Goal: Information Seeking & Learning: Check status

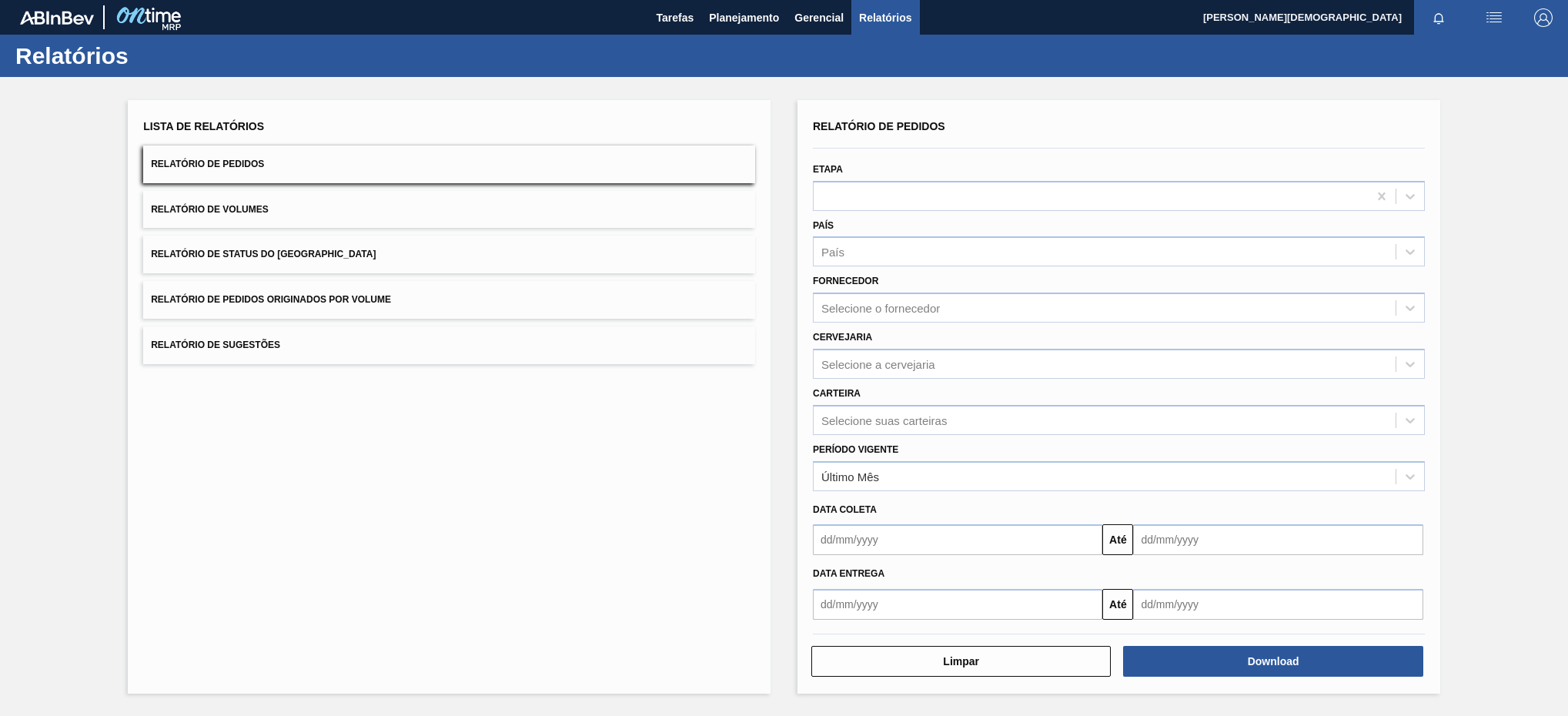
click at [1329, 645] on div "Download" at bounding box center [1275, 661] width 312 height 34
click at [1314, 659] on button "Download" at bounding box center [1273, 661] width 300 height 31
click at [261, 511] on div "Lista de Relatórios Relatório de Pedidos Relatório de Volumes Relatório de Stat…" at bounding box center [449, 397] width 643 height 593
click at [743, 9] on span "Planejamento" at bounding box center [743, 18] width 70 height 19
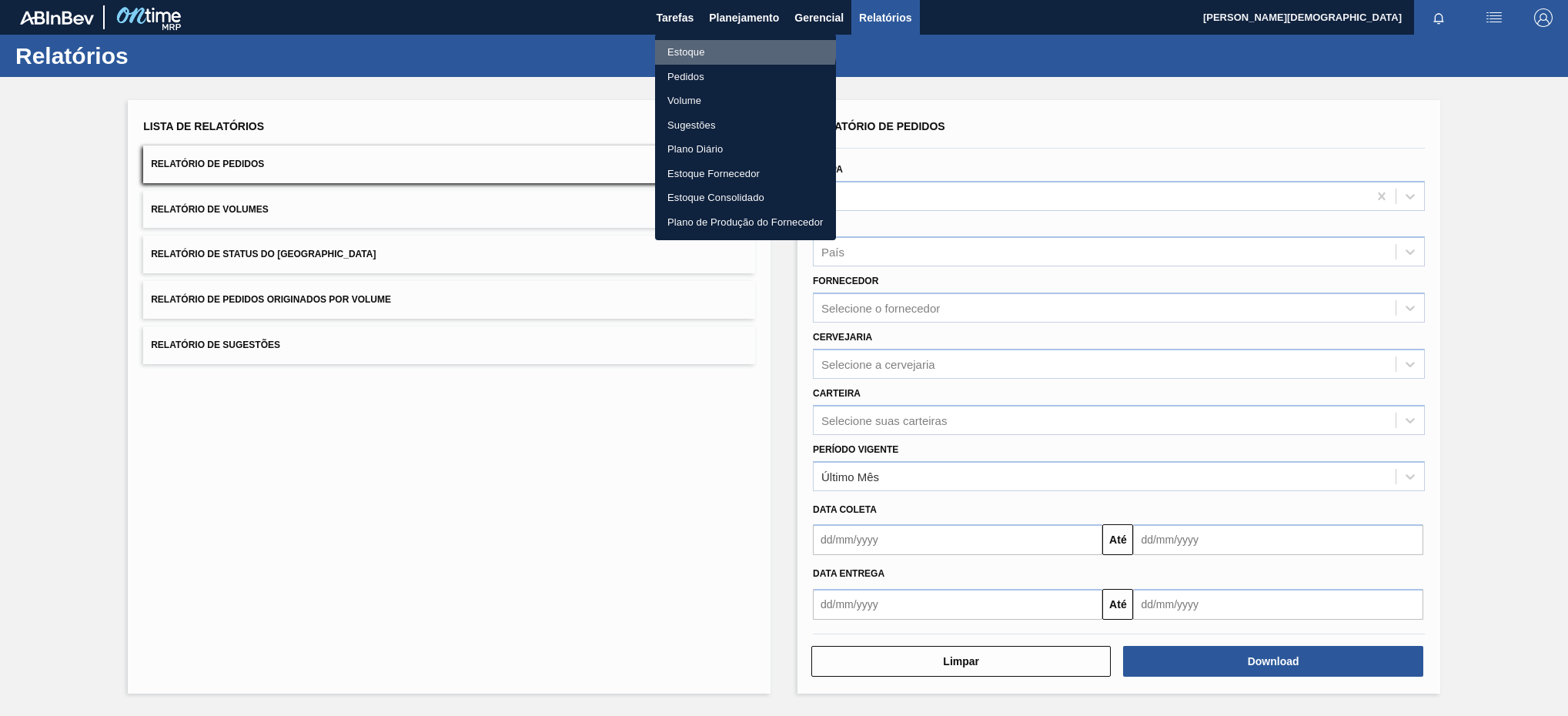
click at [701, 42] on li "Estoque" at bounding box center [745, 52] width 181 height 25
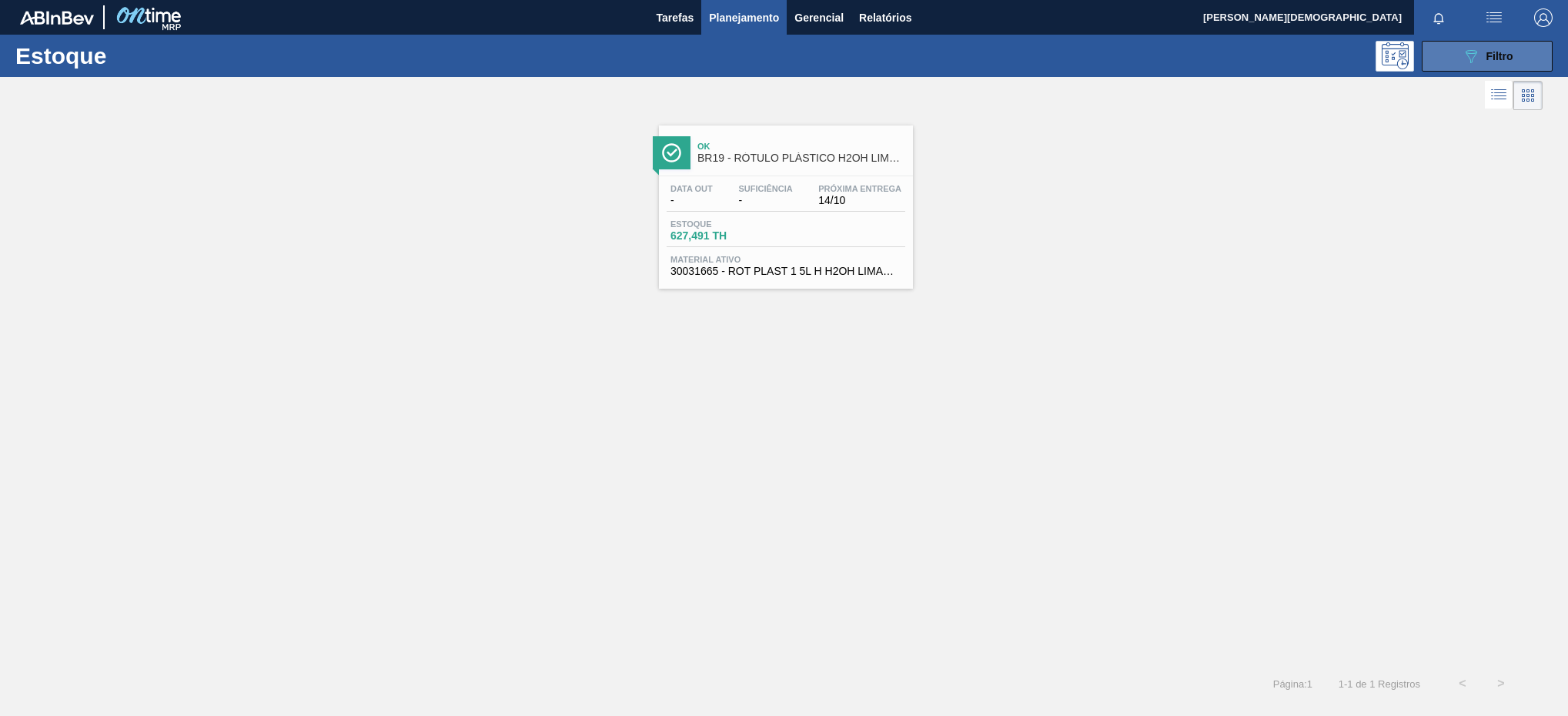
click at [1482, 42] on button "089F7B8B-B2A5-4AFE-B5C0-19BA573D28AC Filtro" at bounding box center [1488, 56] width 131 height 31
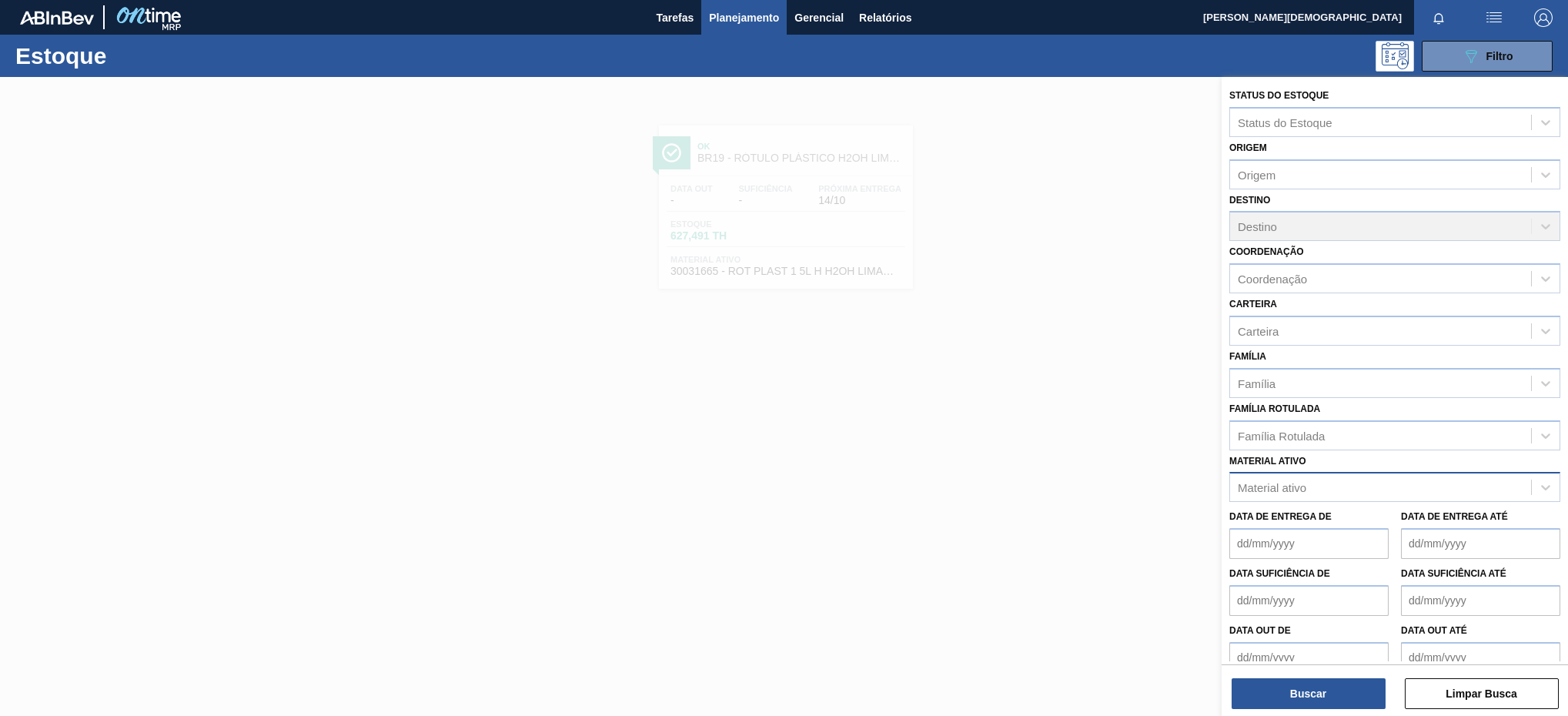
click at [1374, 478] on div "Material ativo" at bounding box center [1380, 487] width 301 height 22
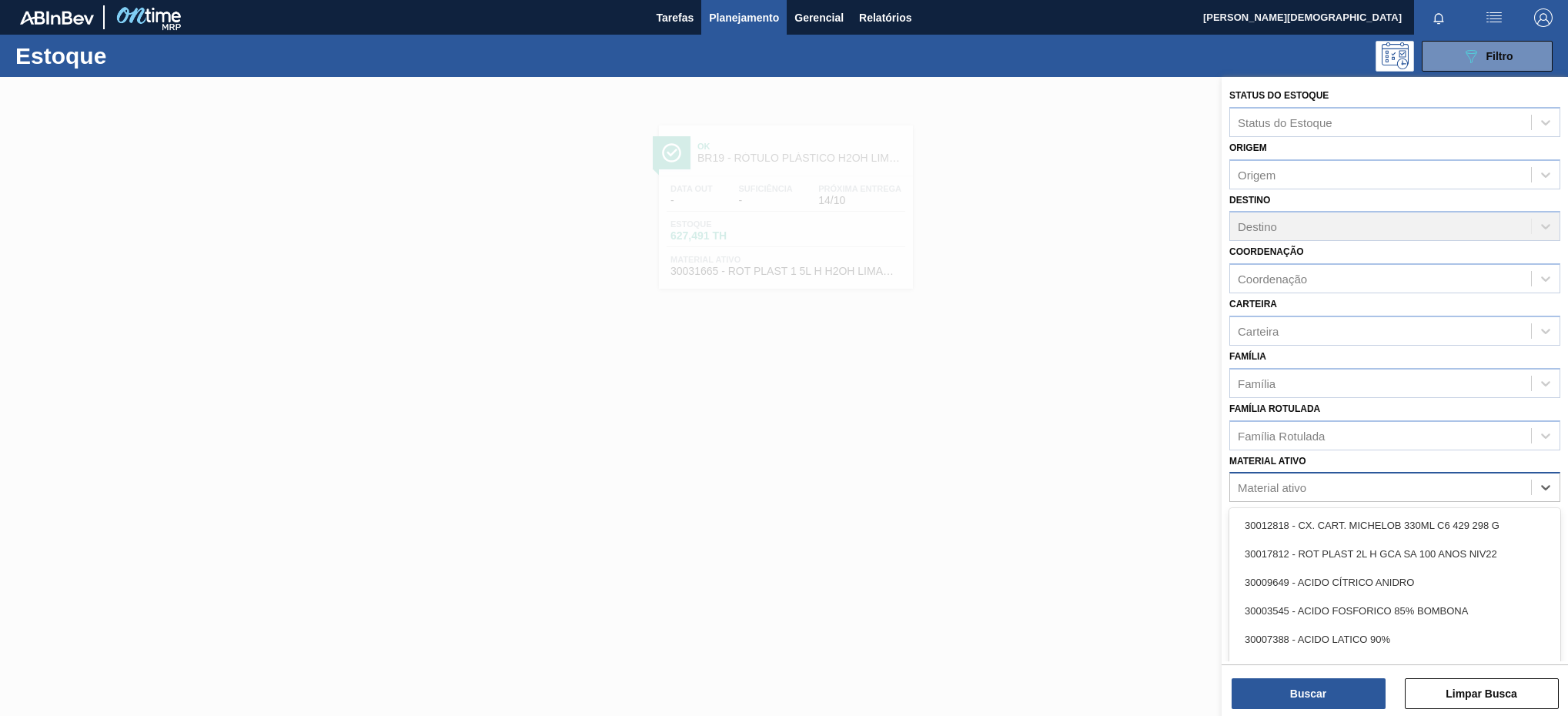
paste ativo "30003581"
type ativo "30003581"
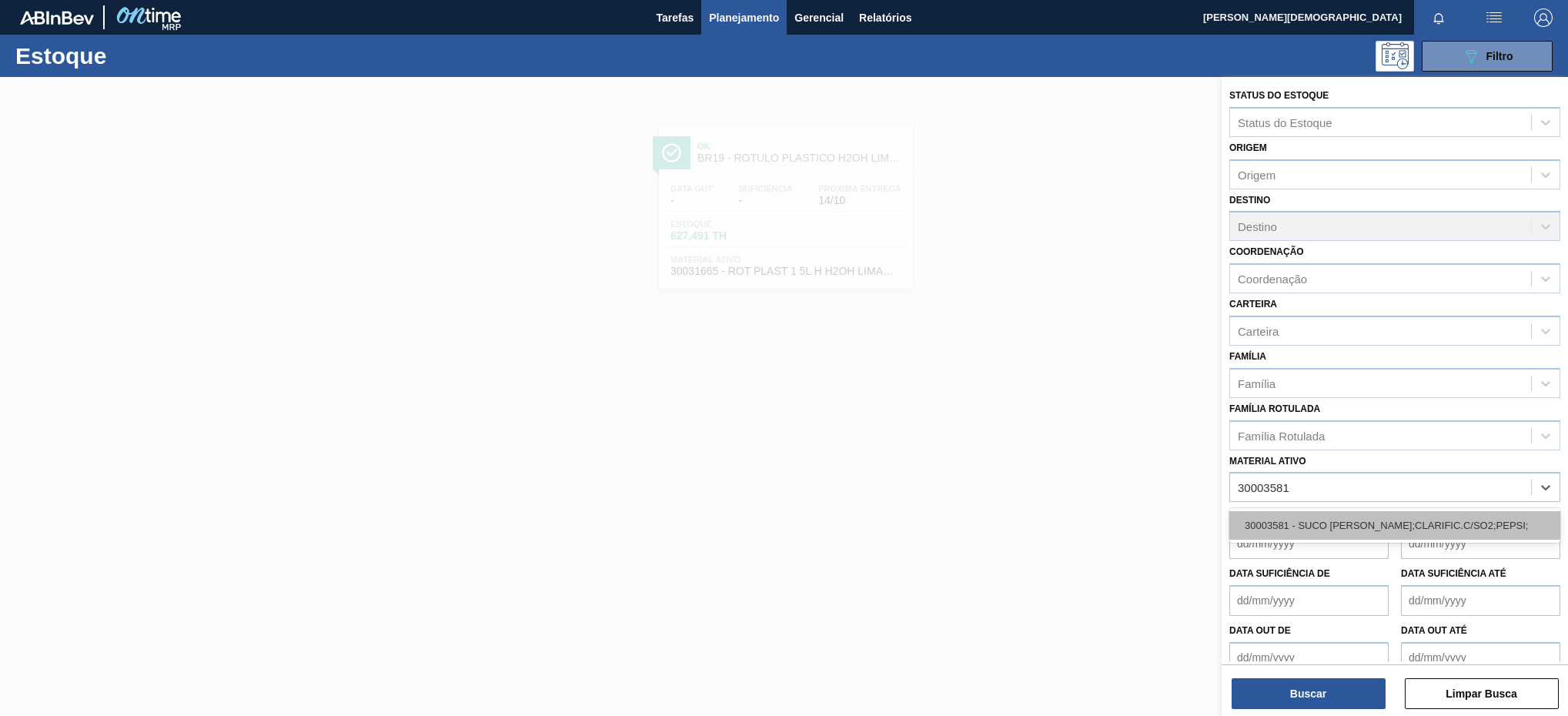
click at [1393, 525] on div "30003581 - SUCO [PERSON_NAME];CLARIFIC.C/SO2;PEPSI;" at bounding box center [1394, 526] width 331 height 28
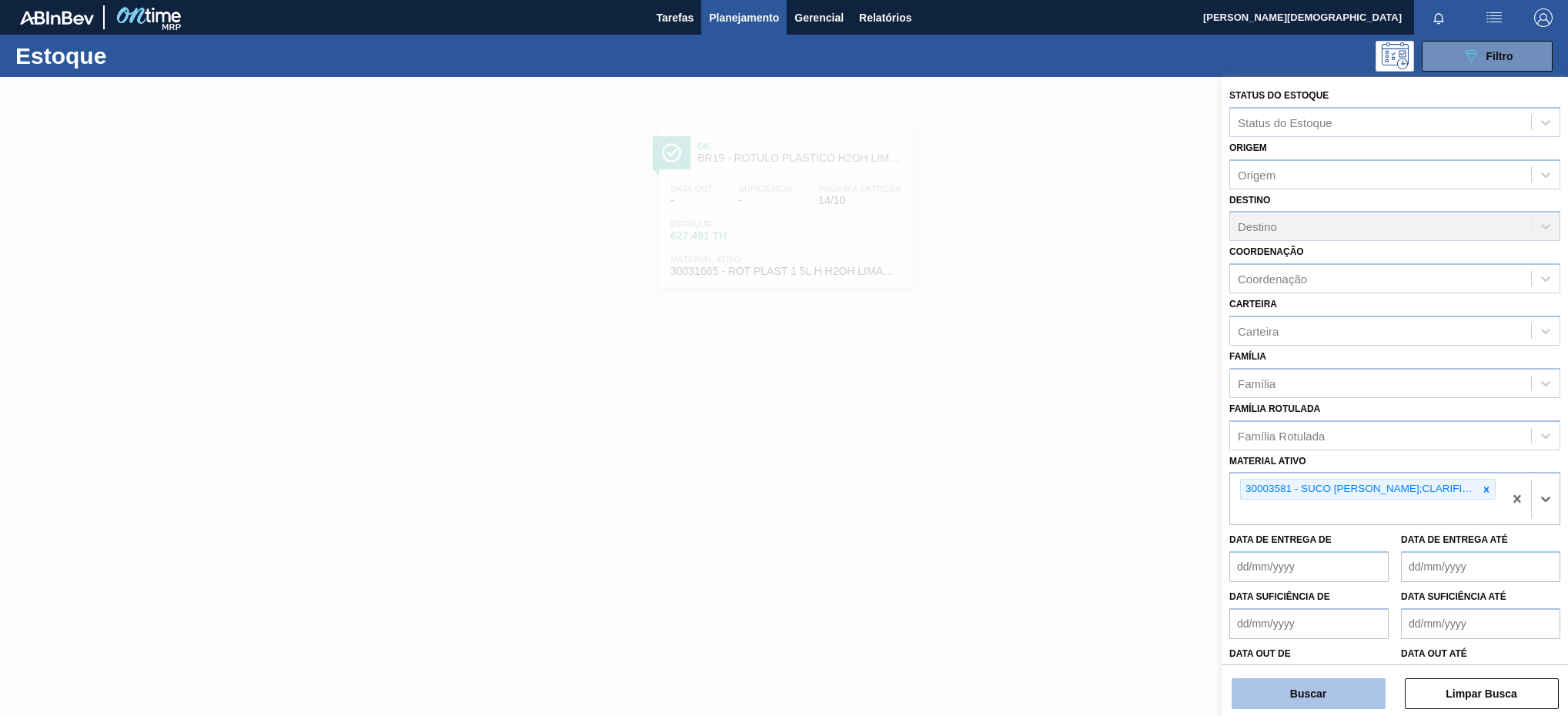
click at [1342, 687] on button "Buscar" at bounding box center [1309, 693] width 154 height 31
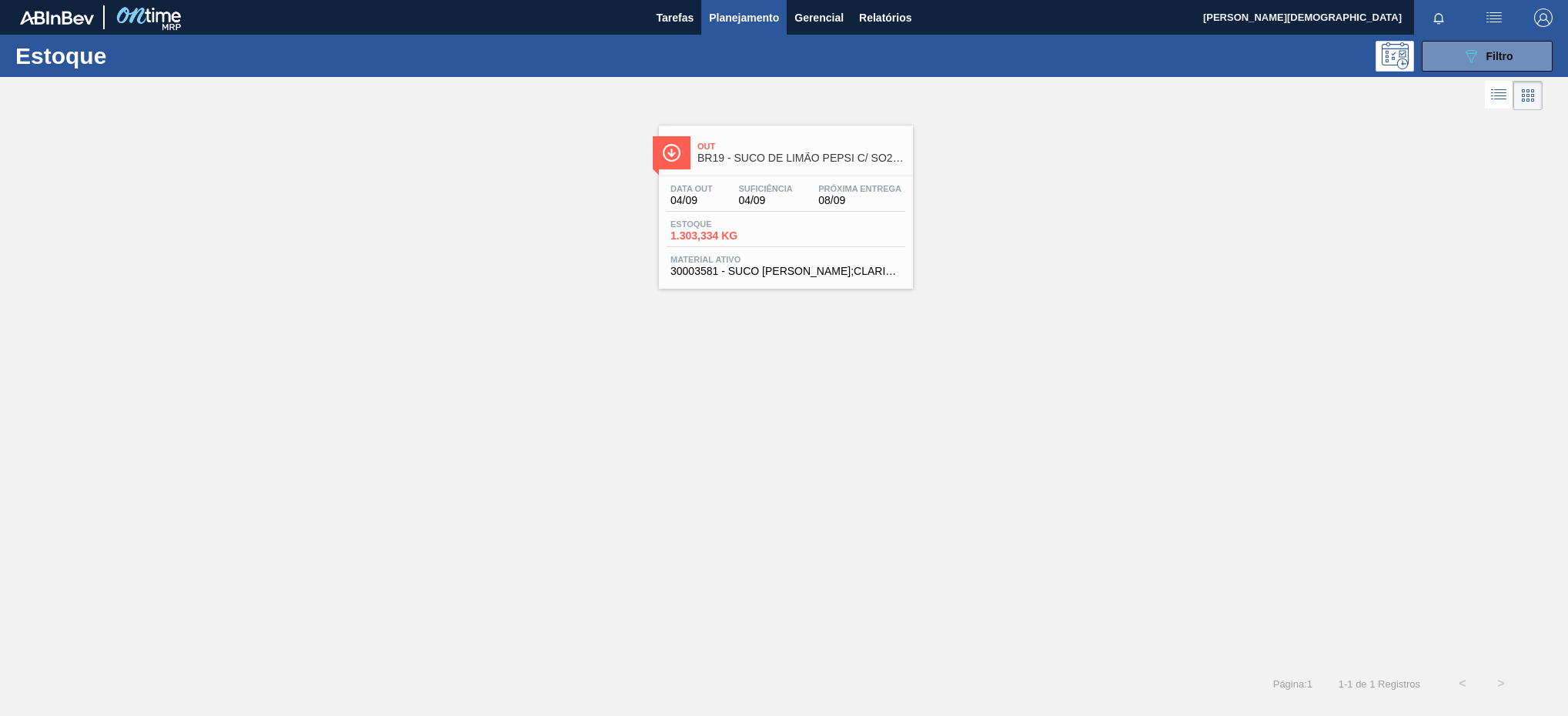
click at [809, 198] on div "Data [DATE] Suficiência 04/09 Próxima Entrega 08/09" at bounding box center [786, 198] width 239 height 27
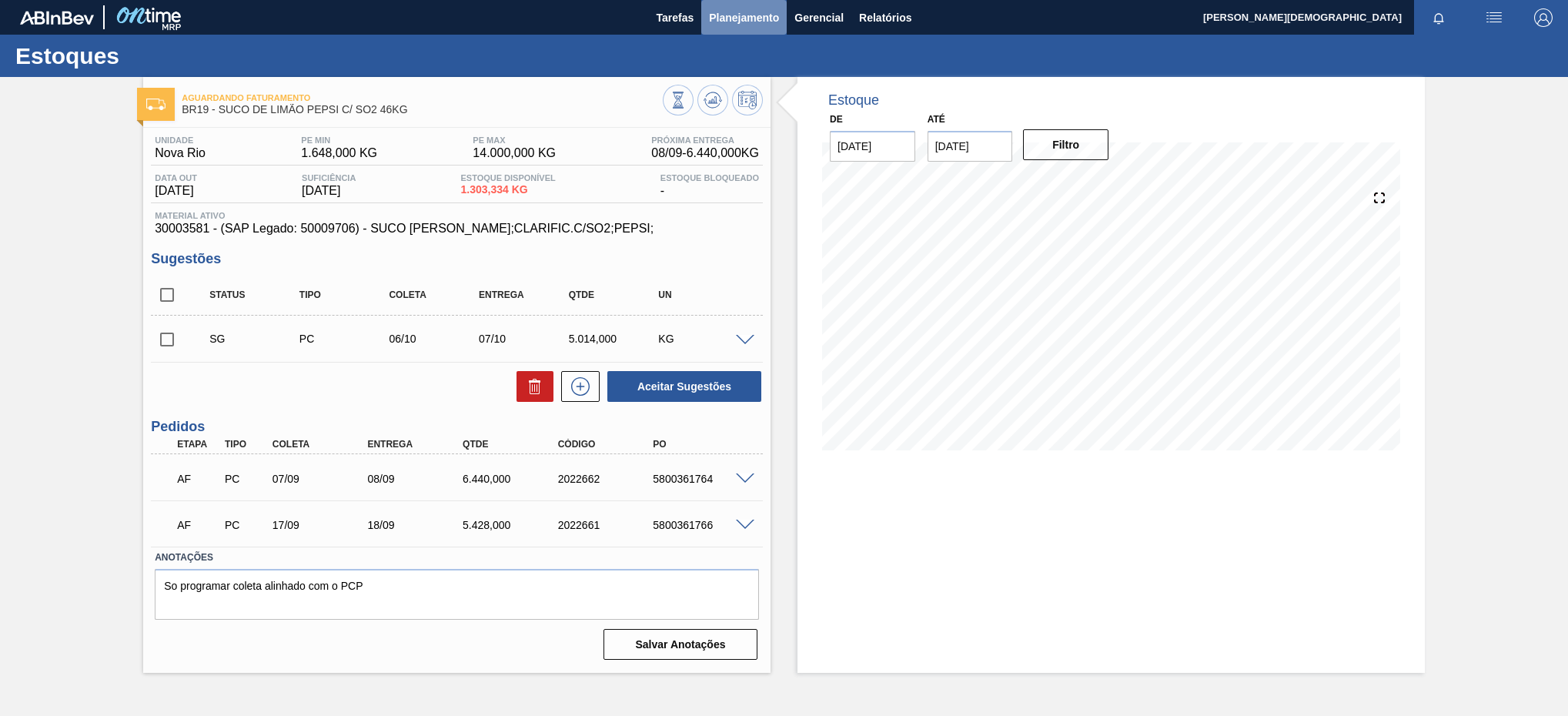
click at [770, 1] on button "Planejamento" at bounding box center [743, 17] width 86 height 34
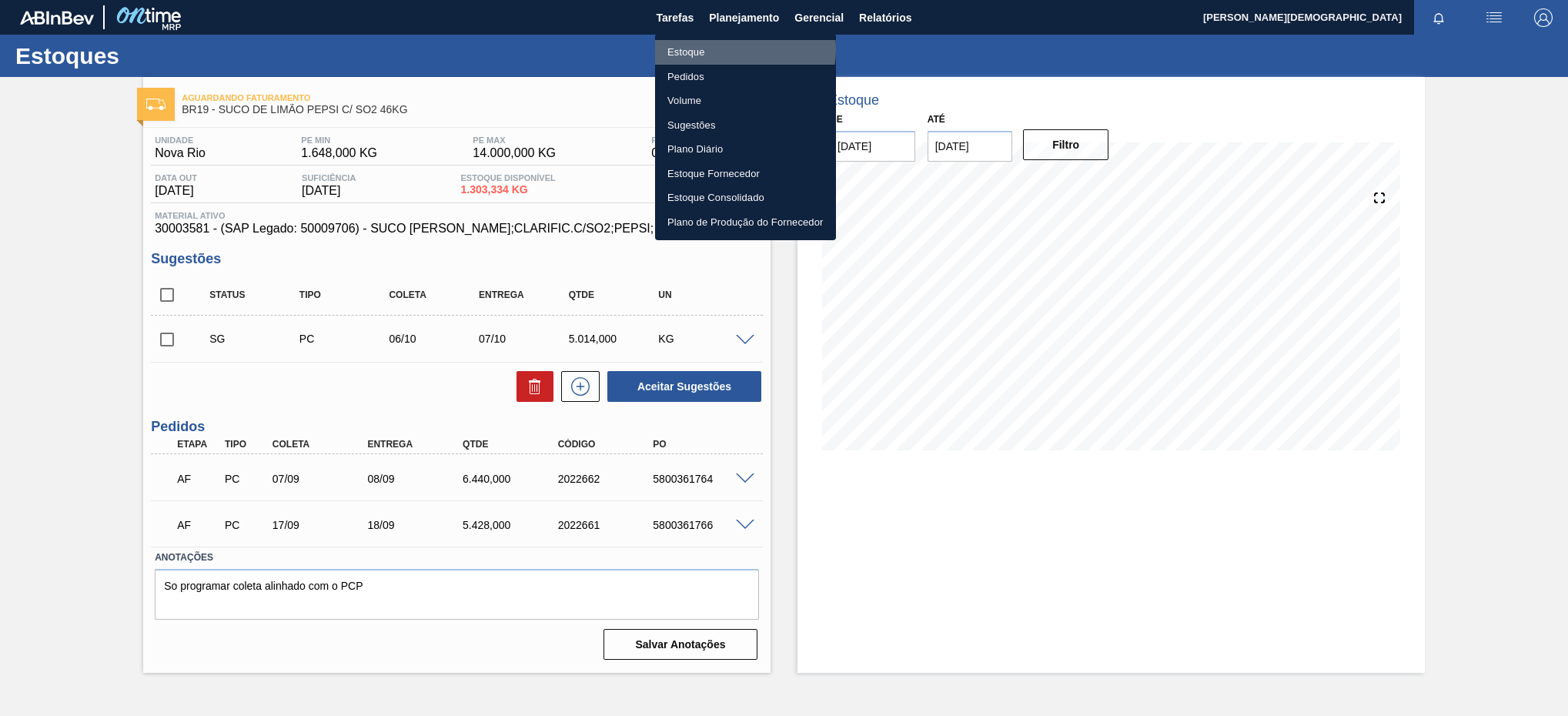
click at [728, 49] on li "Estoque" at bounding box center [745, 52] width 181 height 25
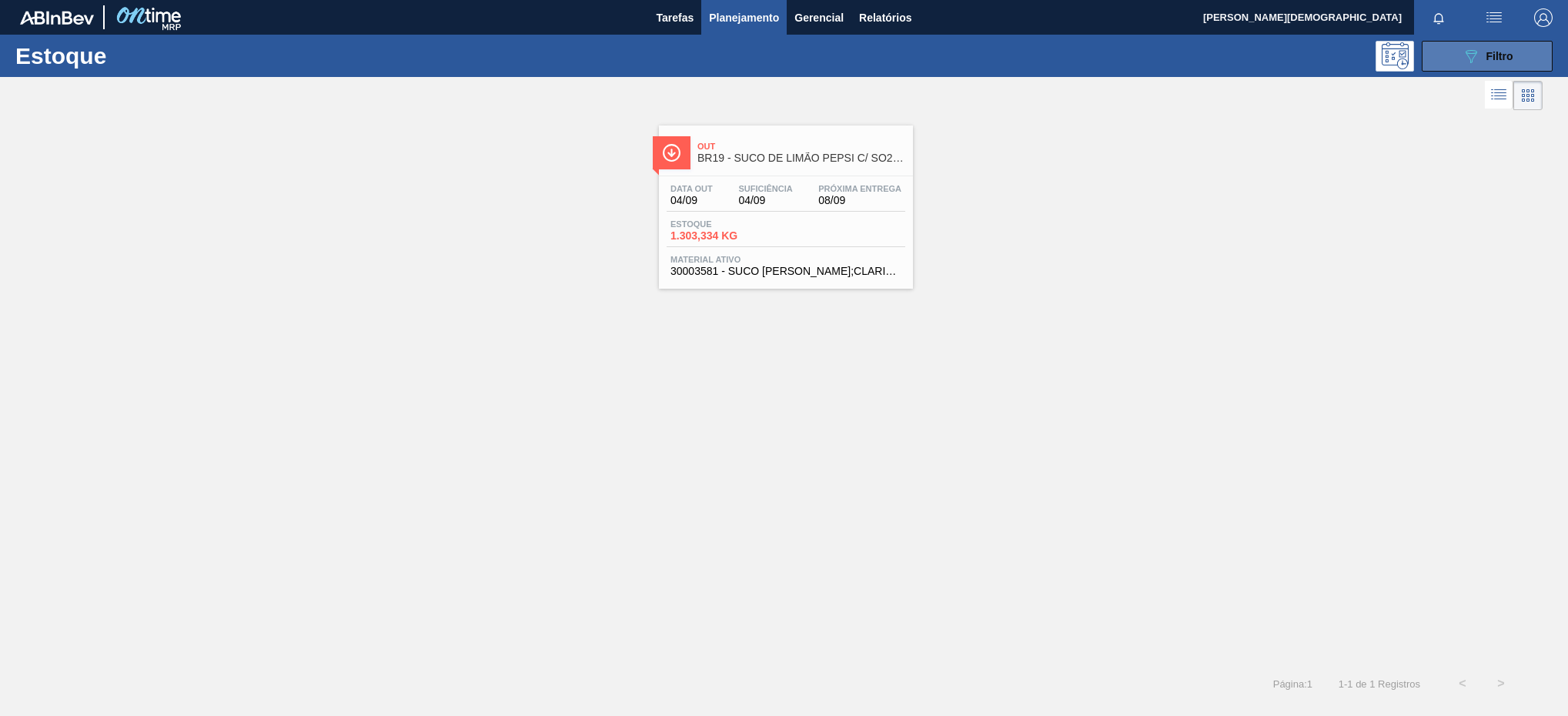
click at [1515, 63] on button "089F7B8B-B2A5-4AFE-B5C0-19BA573D28AC Filtro" at bounding box center [1488, 56] width 131 height 31
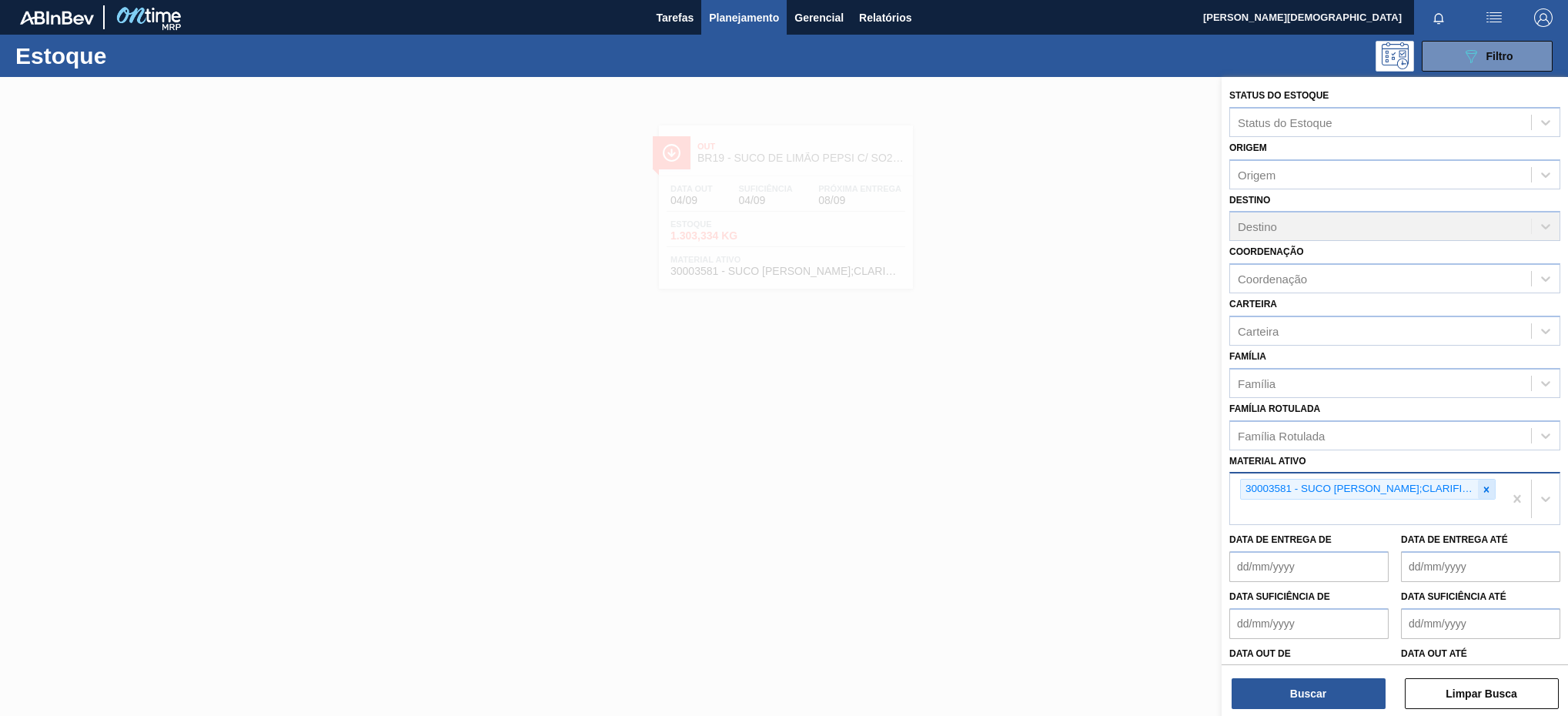
click at [1478, 480] on div at bounding box center [1486, 489] width 17 height 19
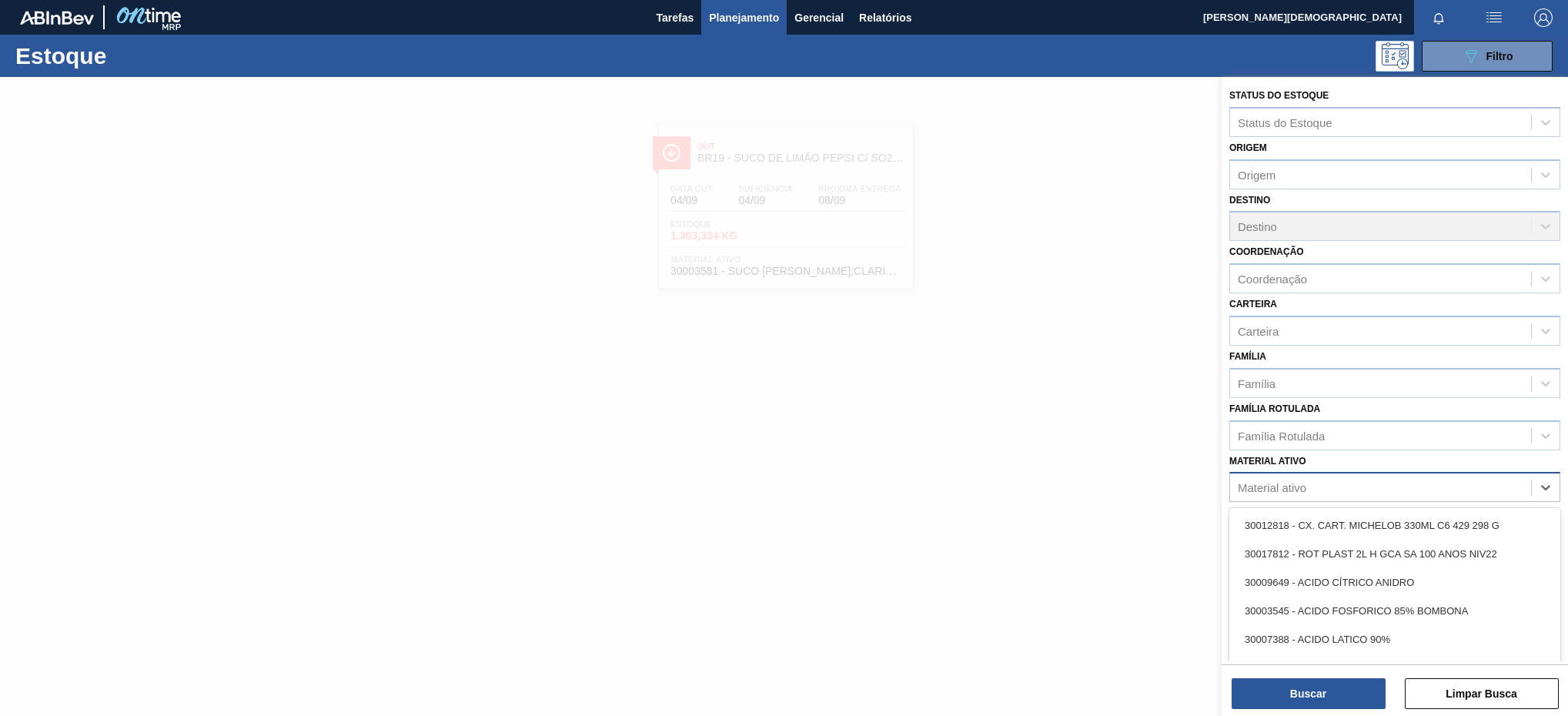
click at [1479, 489] on div "Material ativo" at bounding box center [1380, 487] width 301 height 22
paste ativo "30007743"
type ativo "30007743"
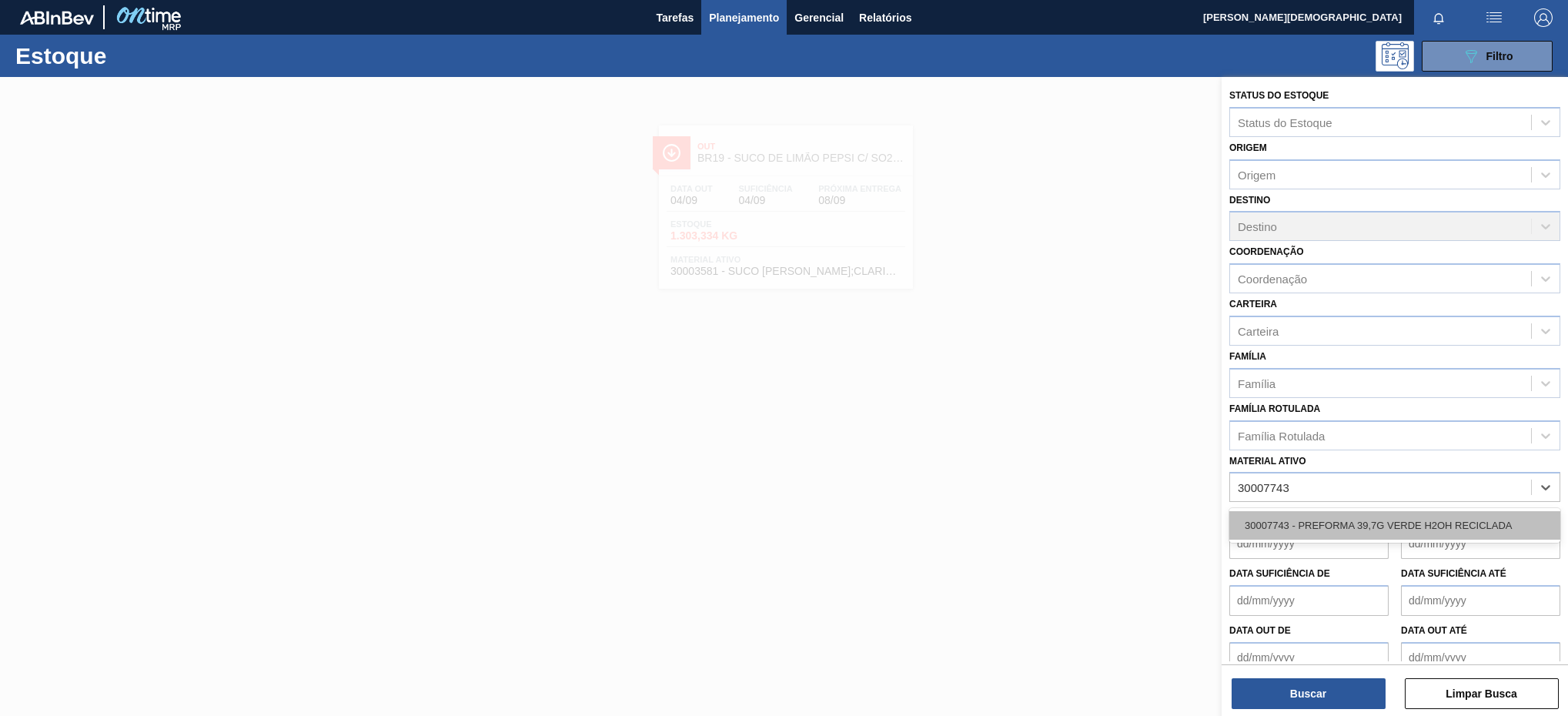
click at [1399, 531] on div "30007743 - PREFORMA 39,7G VERDE H2OH RECICLADA" at bounding box center [1394, 526] width 331 height 28
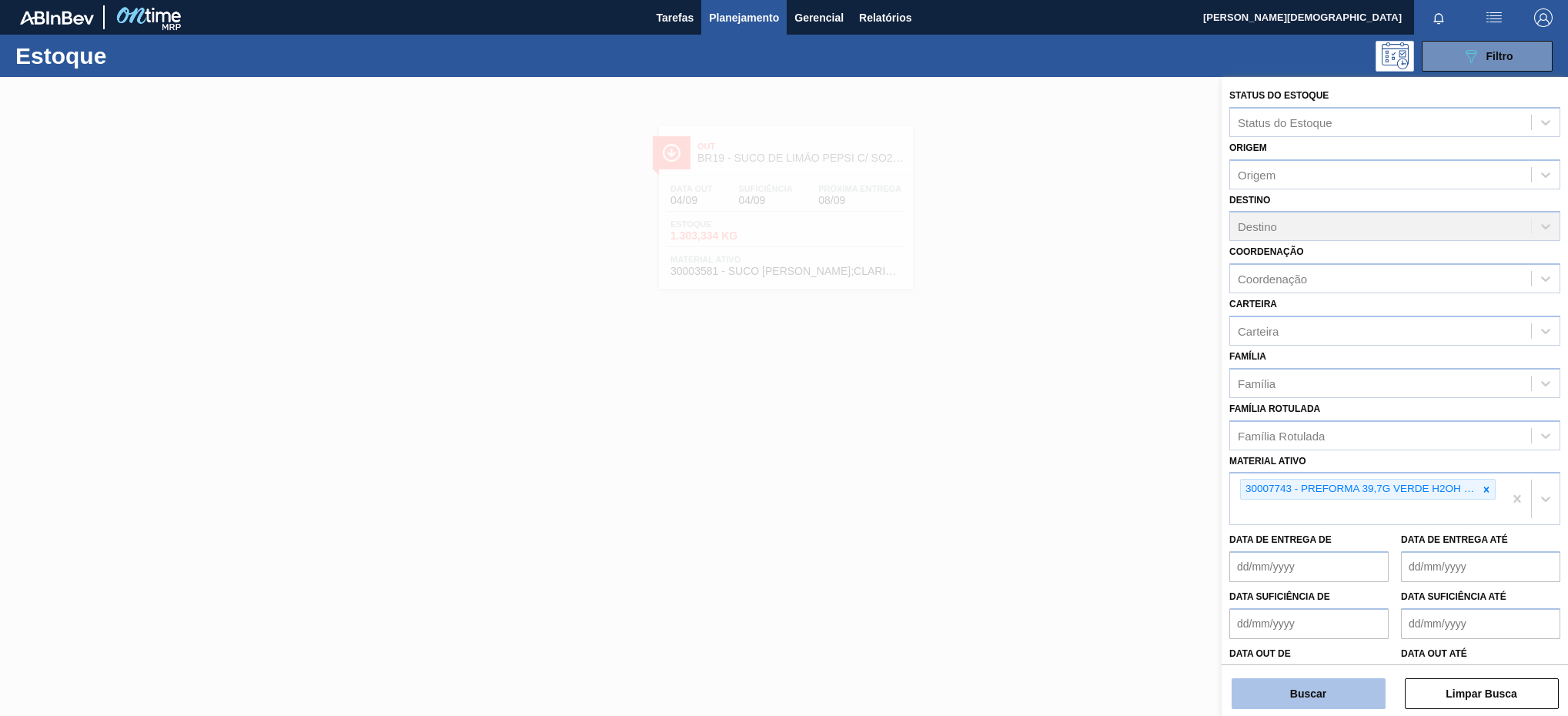
click at [1319, 694] on button "Buscar" at bounding box center [1309, 693] width 154 height 31
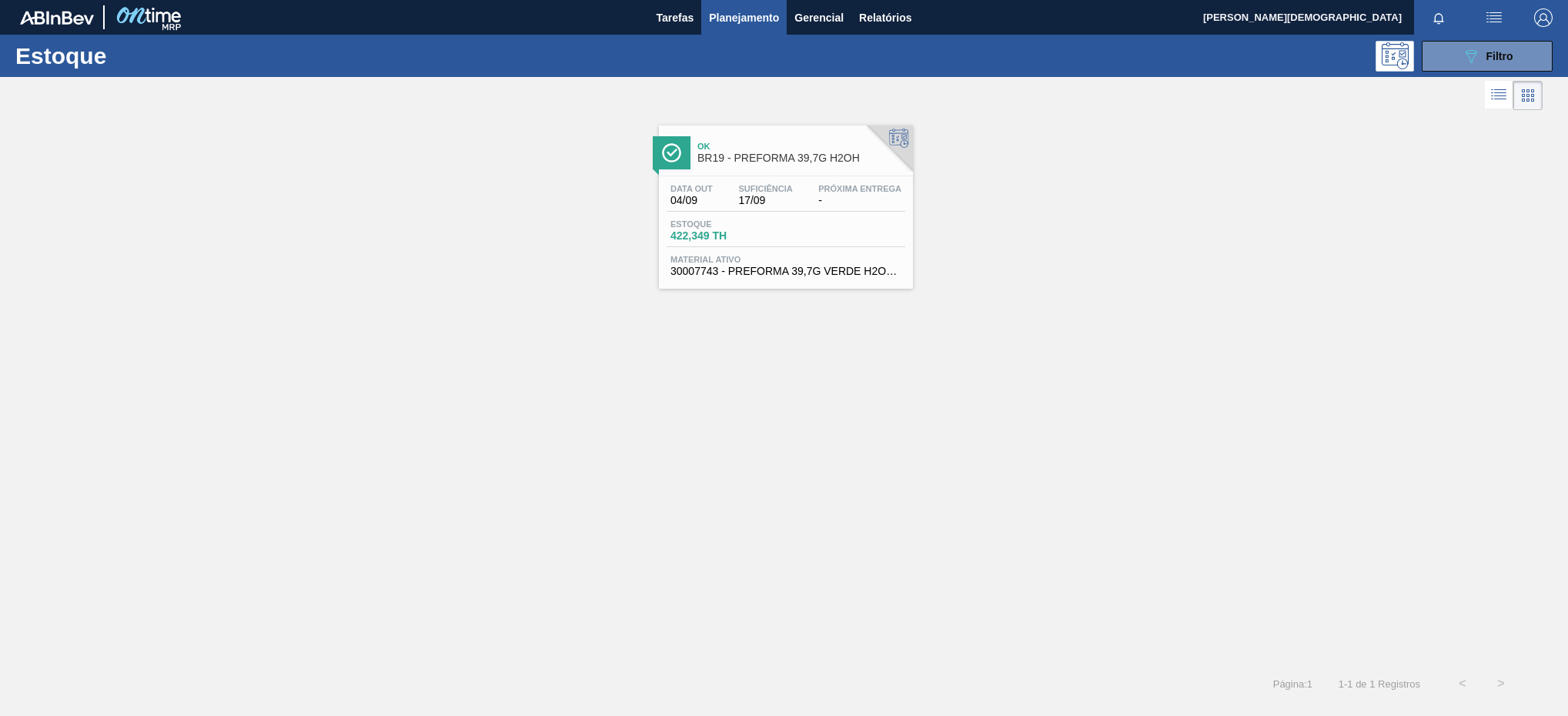
click at [822, 212] on div "Data [DATE] Suficiência 17/09 Próxima Entrega -" at bounding box center [786, 198] width 239 height 27
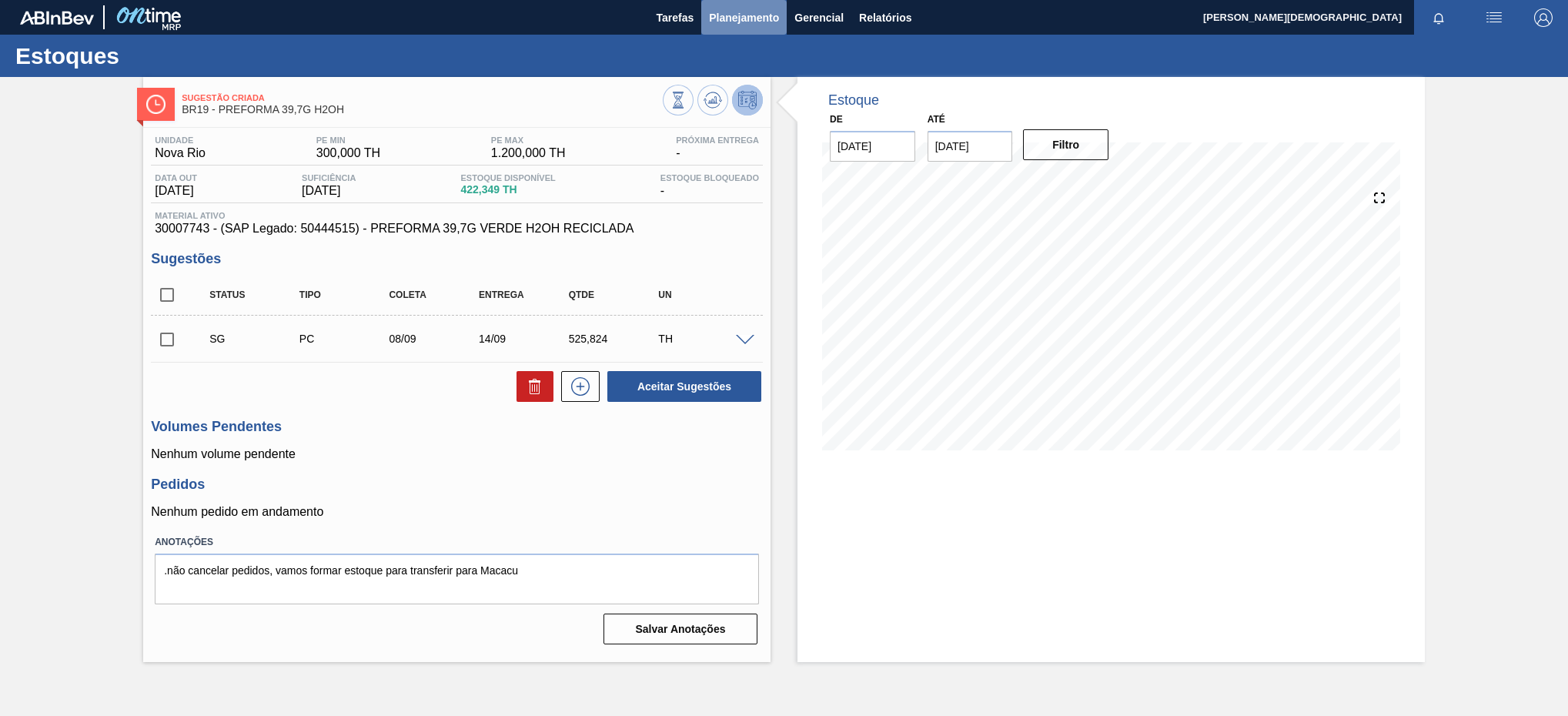
click at [756, 23] on span "Planejamento" at bounding box center [743, 18] width 70 height 19
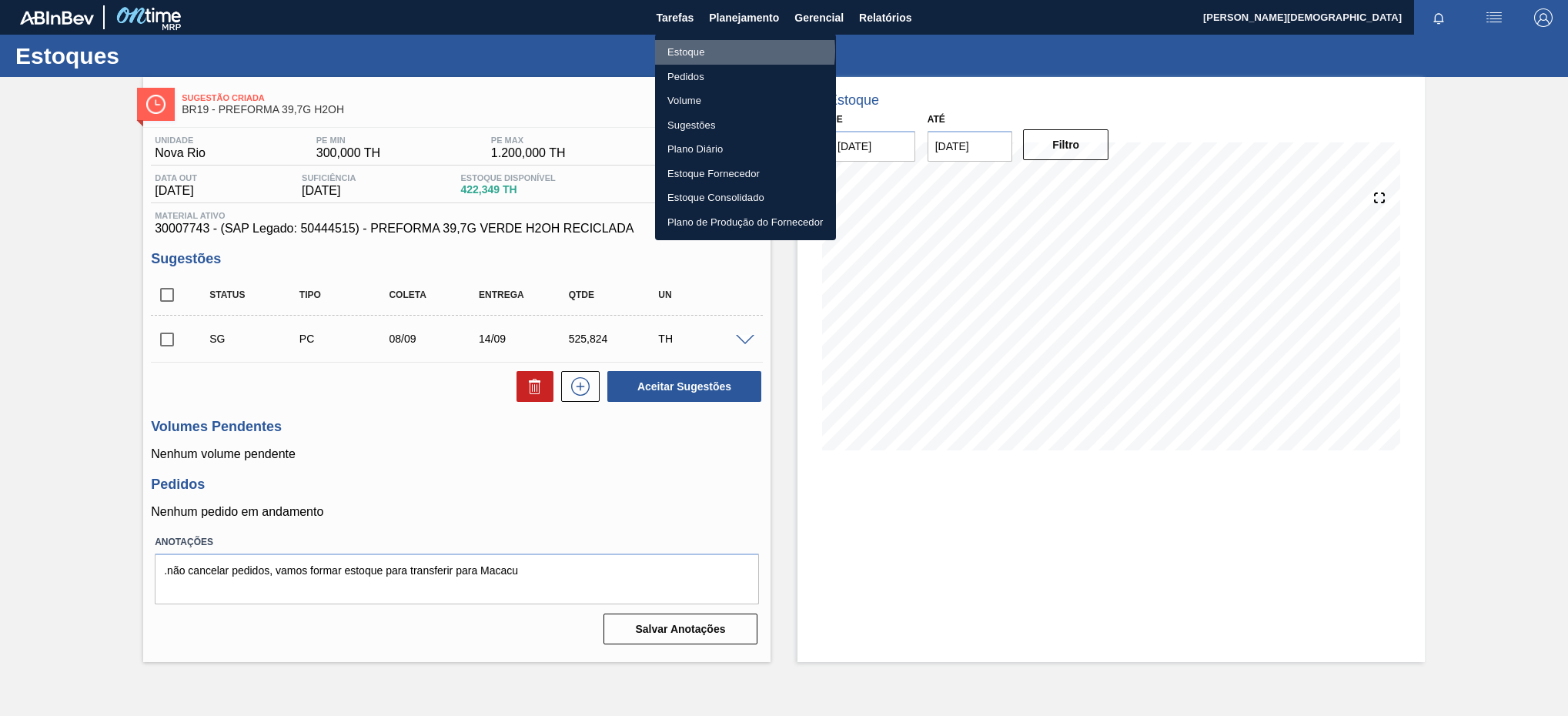
click at [721, 51] on li "Estoque" at bounding box center [745, 52] width 181 height 25
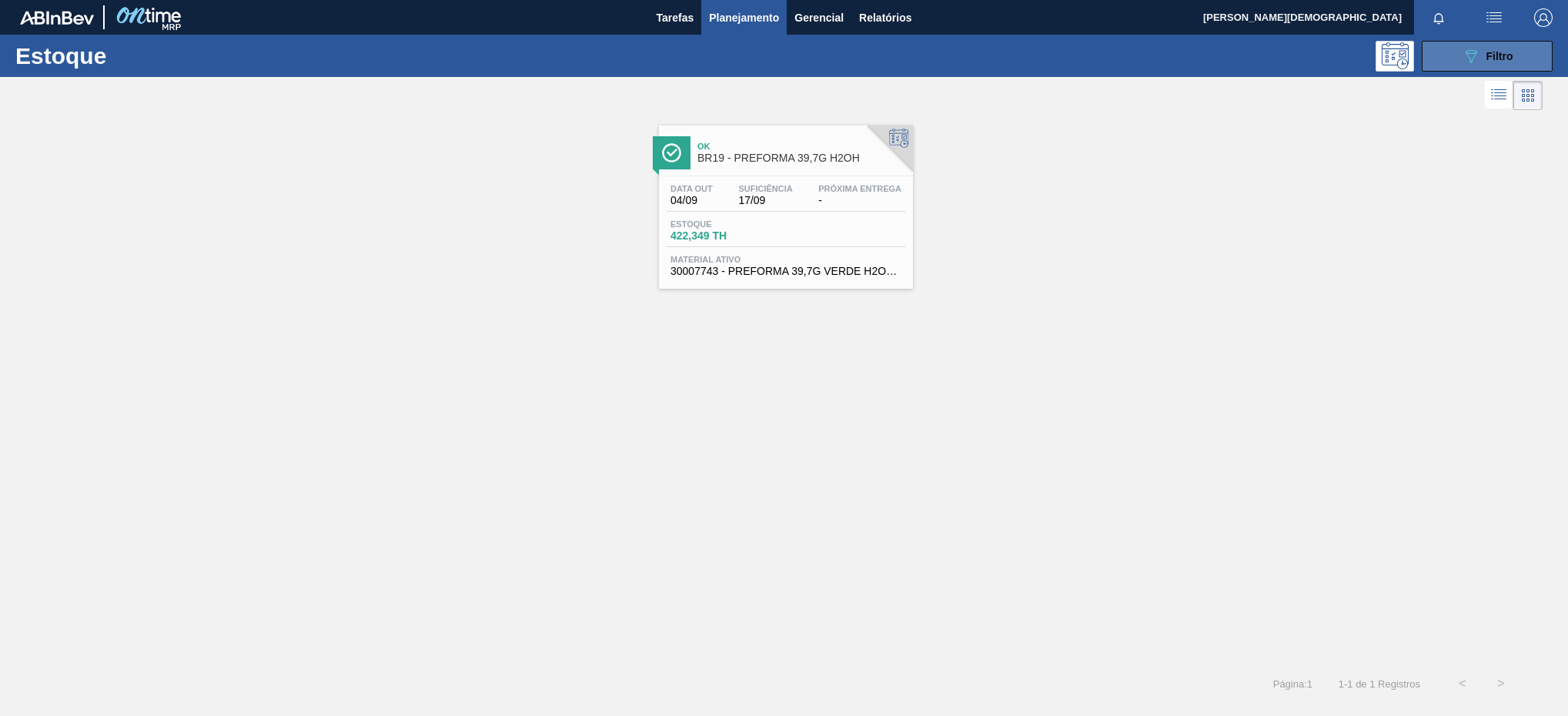
click at [1452, 64] on button "089F7B8B-B2A5-4AFE-B5C0-19BA573D28AC Filtro" at bounding box center [1488, 56] width 131 height 31
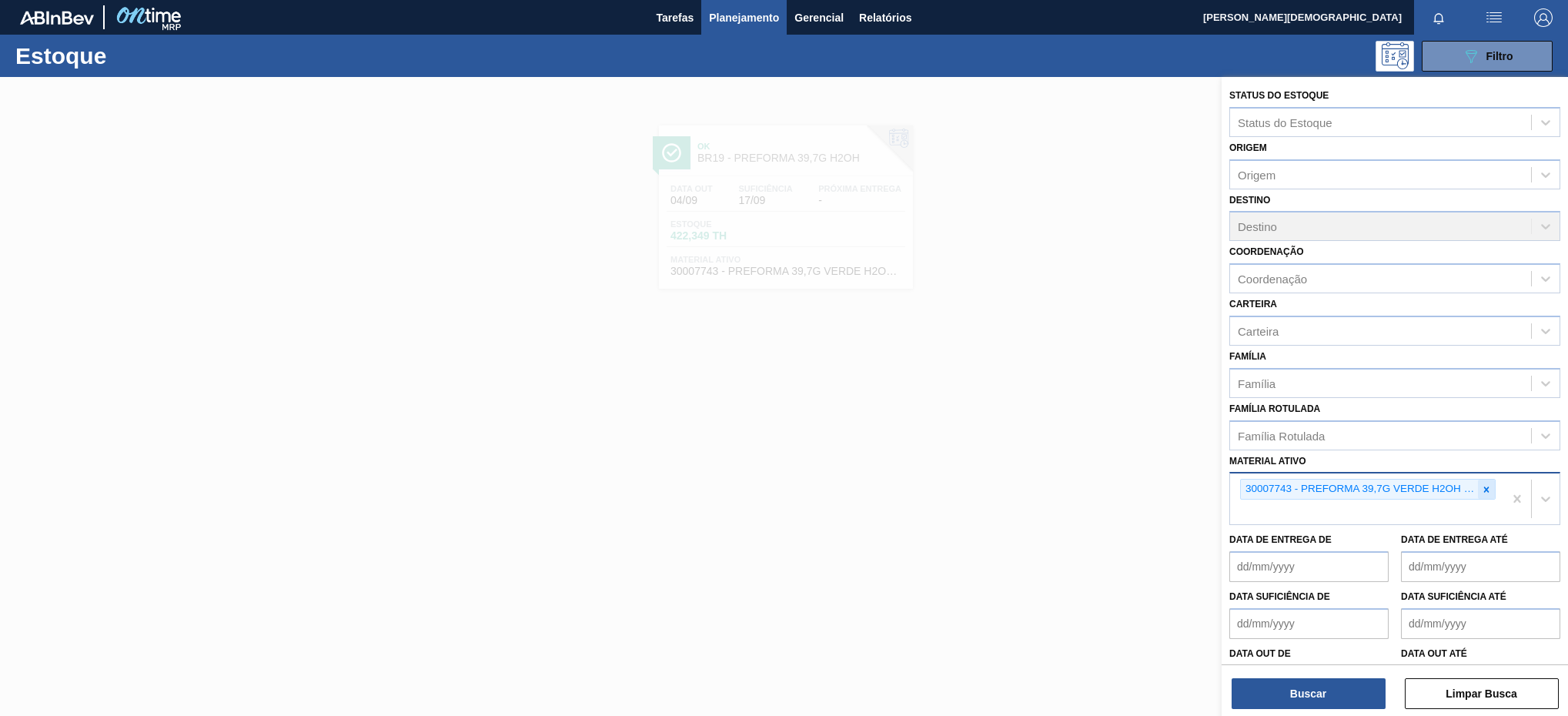
click at [1488, 481] on div at bounding box center [1486, 489] width 17 height 19
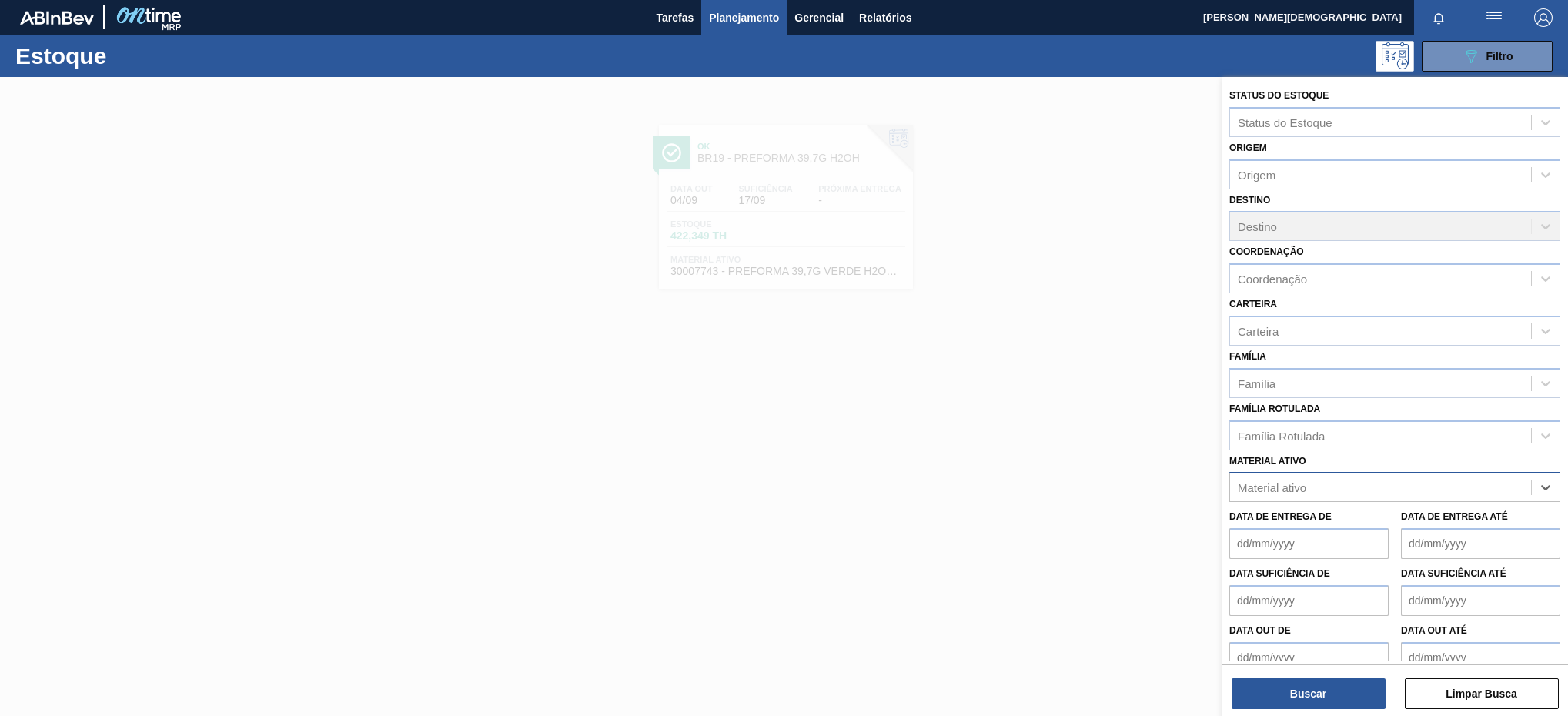
paste ativo "30003598"
type ativo "30003598"
click at [1422, 530] on div "30003598 - KIT H2OH LIMAO;" at bounding box center [1394, 526] width 331 height 28
click at [1284, 684] on button "Buscar" at bounding box center [1309, 693] width 154 height 31
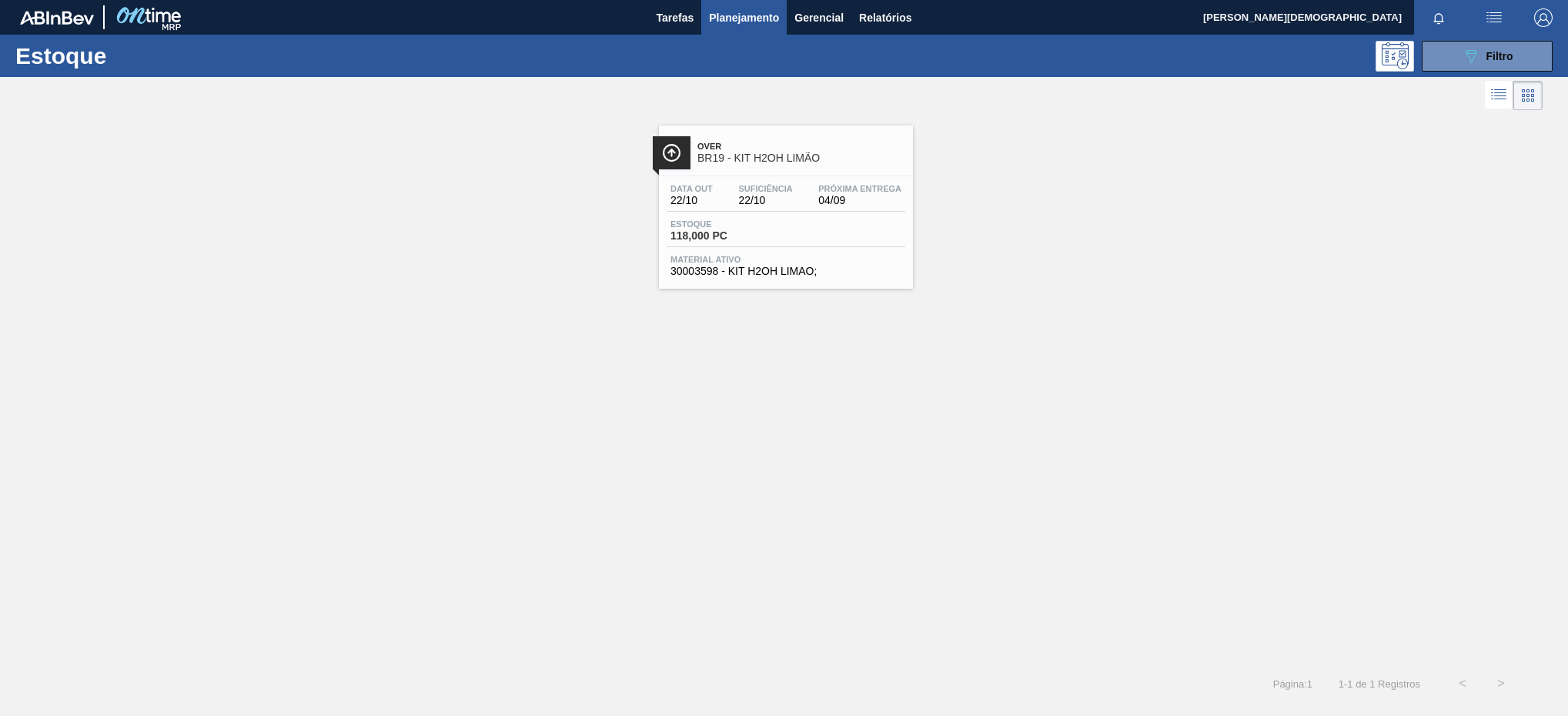
click at [803, 190] on div "Data [DATE] Suficiência 22/10 Próxima Entrega 04/09" at bounding box center [786, 198] width 239 height 27
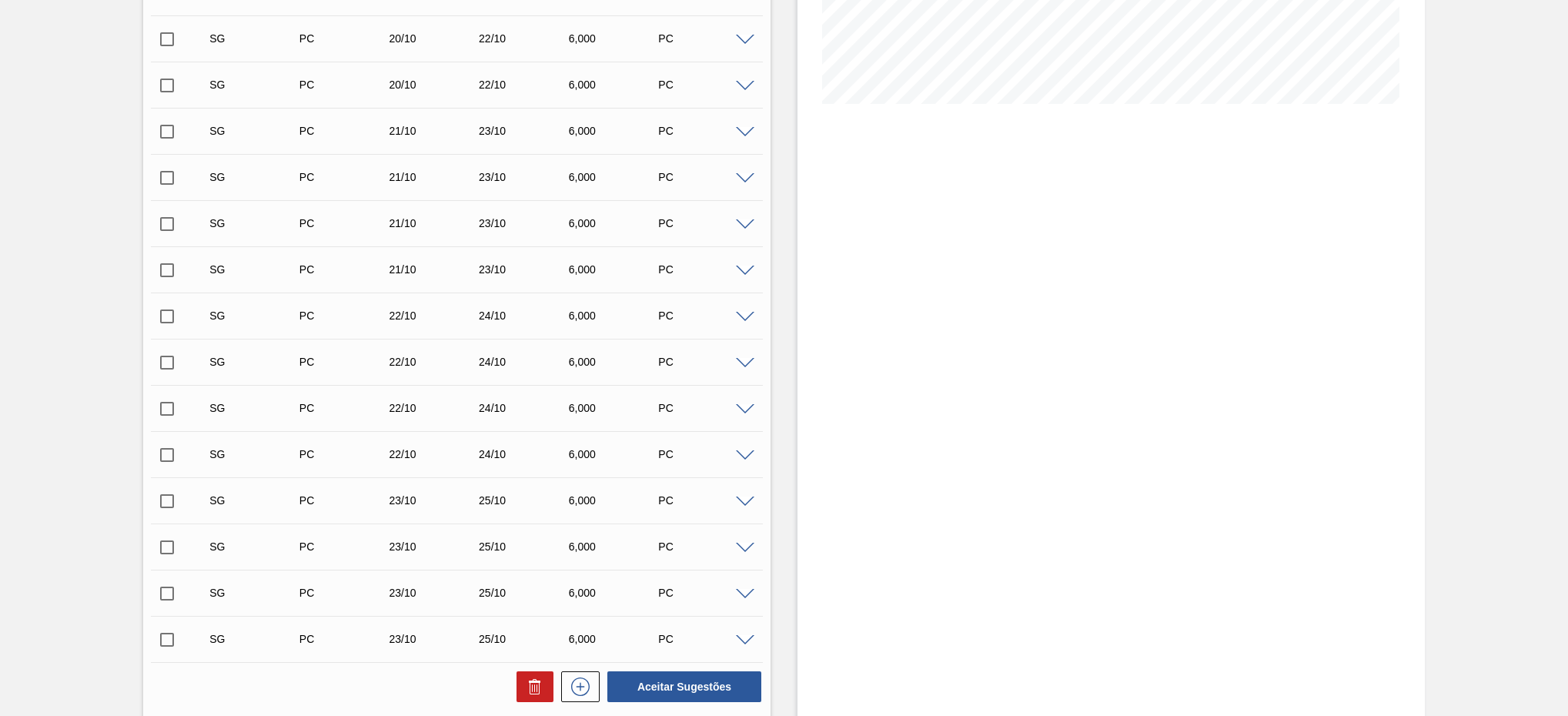
scroll to position [561, 0]
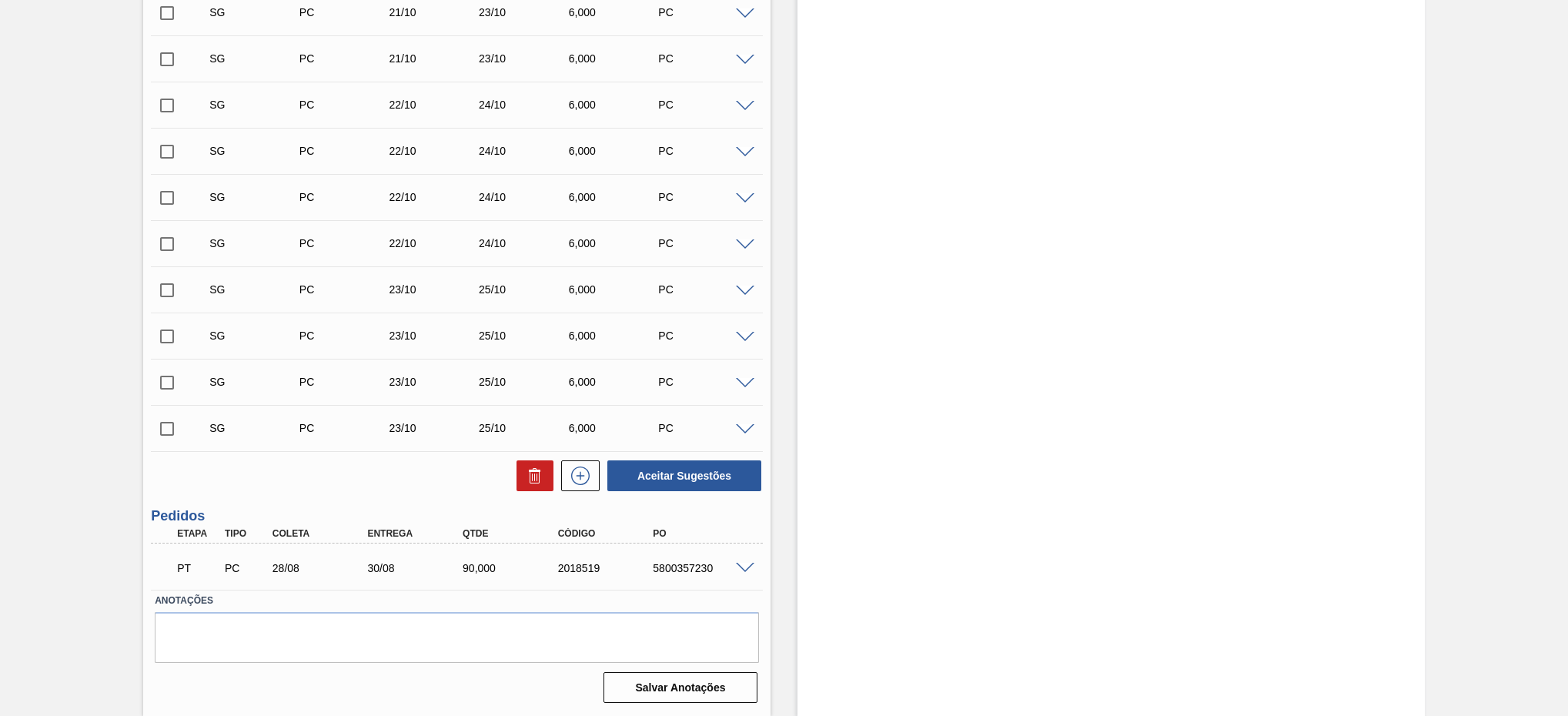
click at [737, 557] on div "PT PC 28/08 30/08 90,000 2018519 5800357230" at bounding box center [457, 567] width 612 height 39
click at [743, 578] on div "PT PC 28/08 30/08 90,000 2018519 5800357230" at bounding box center [457, 567] width 612 height 39
click at [751, 561] on div at bounding box center [747, 566] width 31 height 11
click at [747, 569] on span at bounding box center [745, 568] width 19 height 11
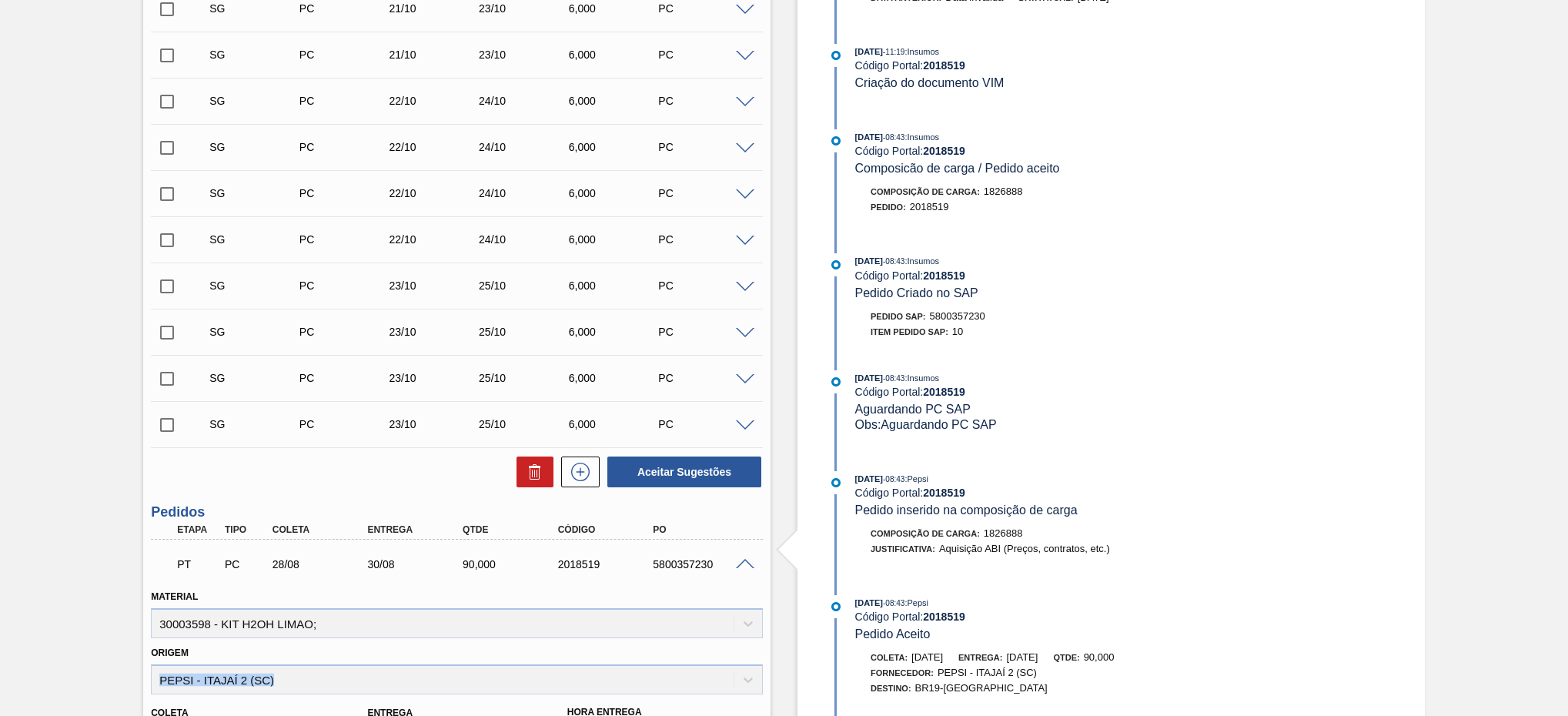
drag, startPoint x: 306, startPoint y: 677, endPoint x: 116, endPoint y: 675, distance: 190.0
click at [116, 675] on div "Pedido em Trânsito BR19 - KIT H2OH LIMÃO Unidade Nova Rio PE MIN 0,000 PC PE MA…" at bounding box center [784, 301] width 1568 height 1570
copy div "PEPSI - ITAJAÍ 2 (SC)"
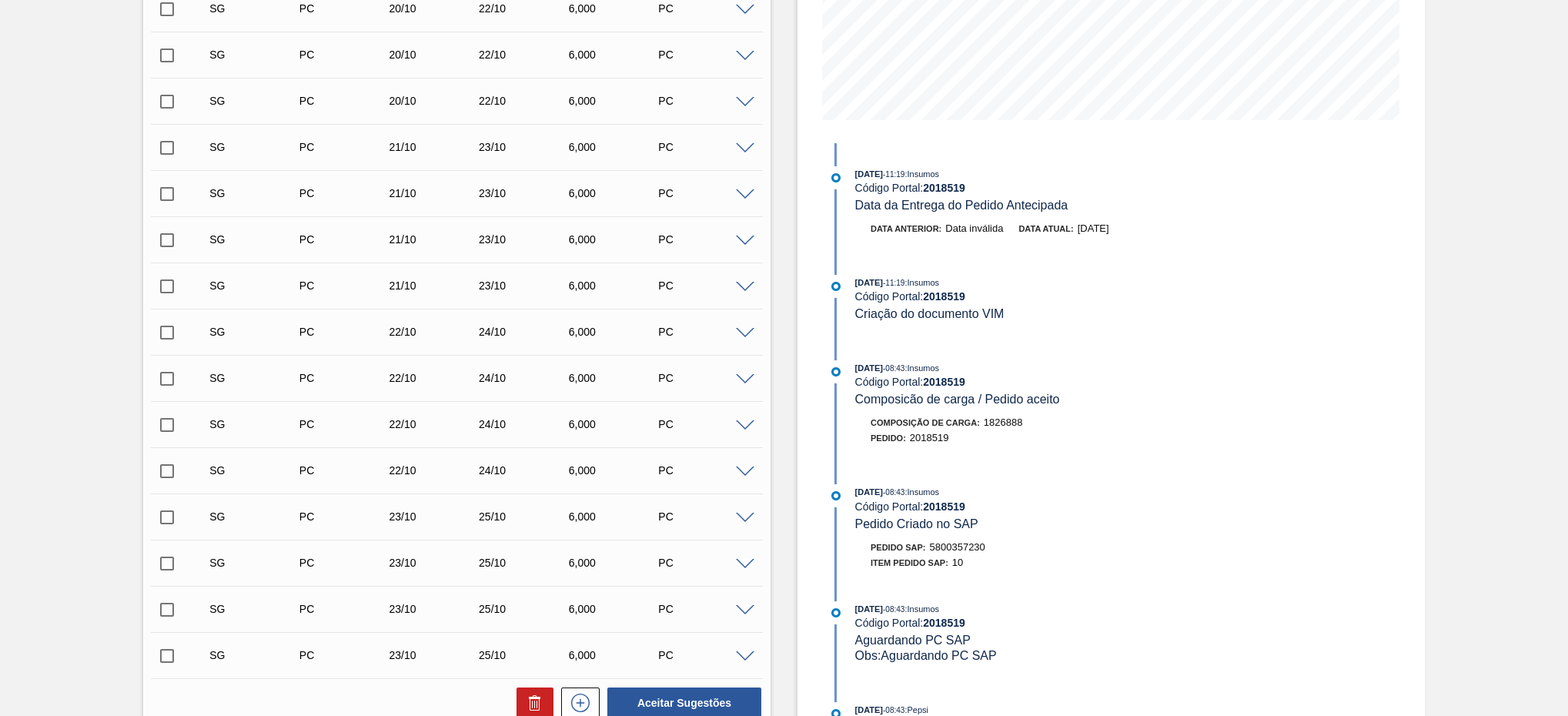
click at [1194, 399] on div "[DATE] 08:43 : Insumos Código Portal: 2018519 Composicão de carga / Pedido acei…" at bounding box center [1038, 384] width 366 height 47
